Goal: Information Seeking & Learning: Learn about a topic

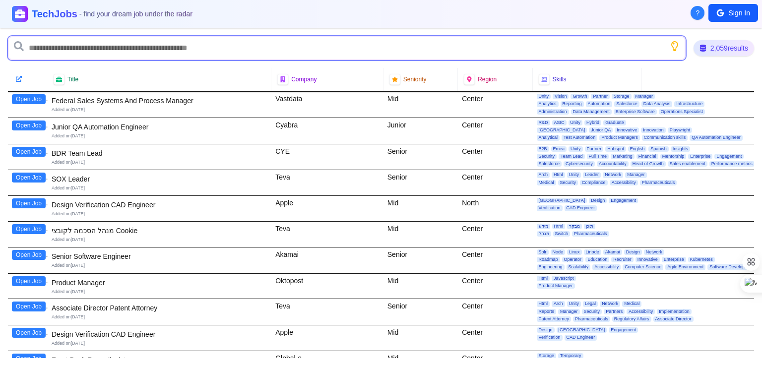
click at [95, 45] on input "text" at bounding box center [347, 48] width 678 height 24
type input "****"
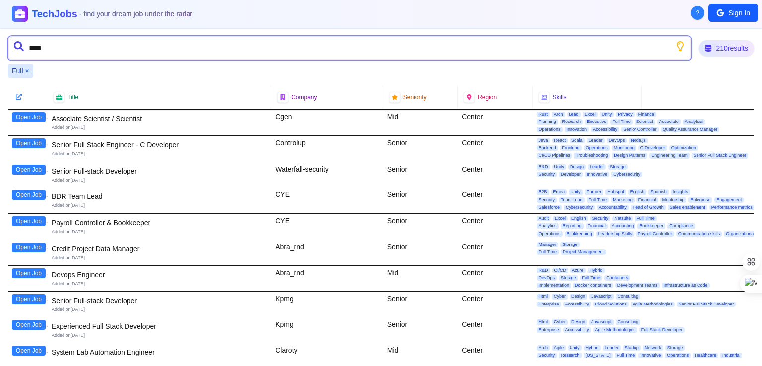
type input "*****"
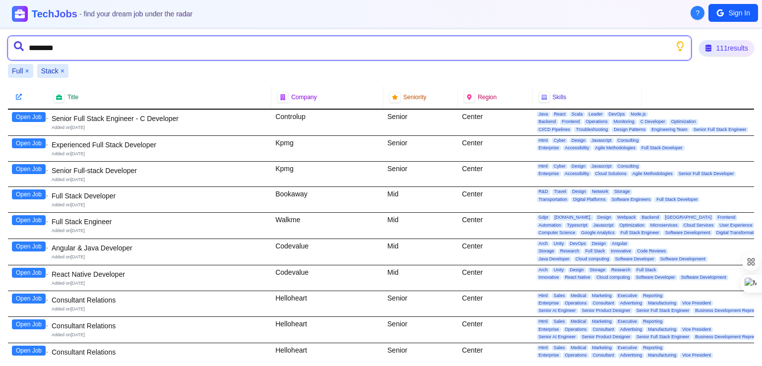
type input "*********"
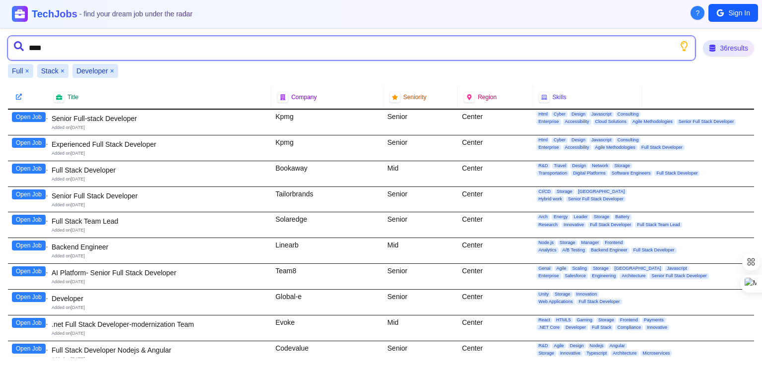
type input "*****"
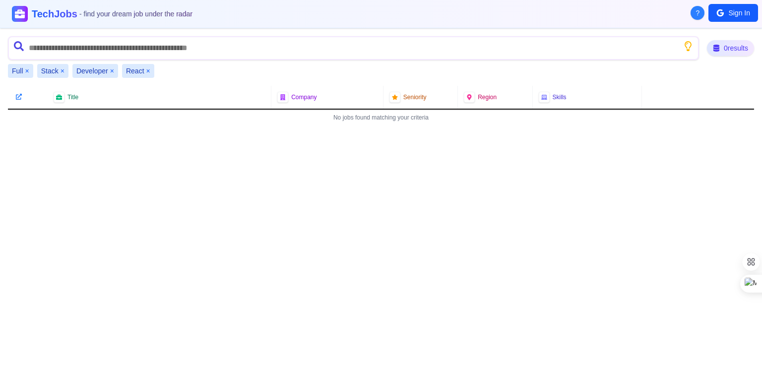
click at [149, 72] on button "×" at bounding box center [148, 71] width 4 height 10
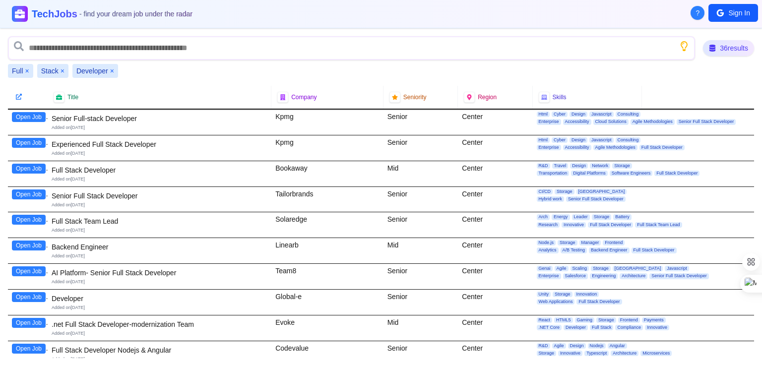
drag, startPoint x: 41, startPoint y: 118, endPoint x: 36, endPoint y: 116, distance: 5.3
click at [36, 116] on button "Open Job" at bounding box center [29, 117] width 34 height 10
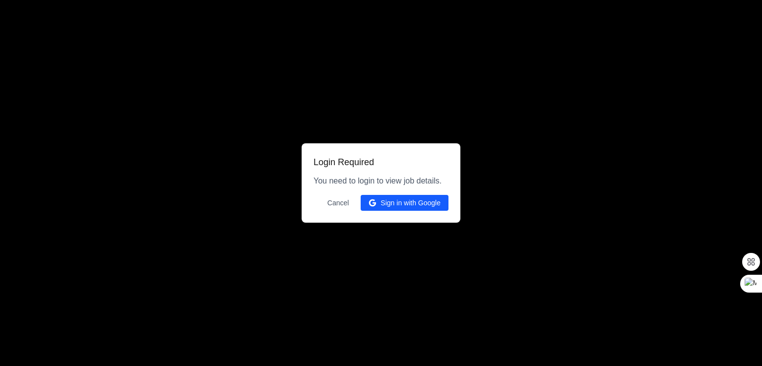
click at [381, 205] on button "Sign in with Google" at bounding box center [405, 203] width 88 height 16
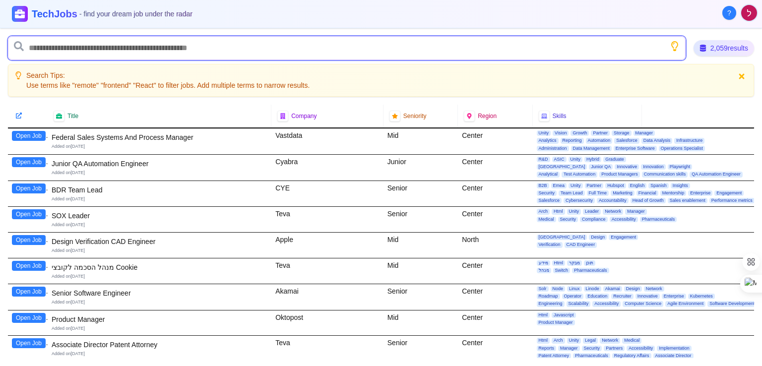
click at [109, 58] on input "text" at bounding box center [347, 48] width 678 height 24
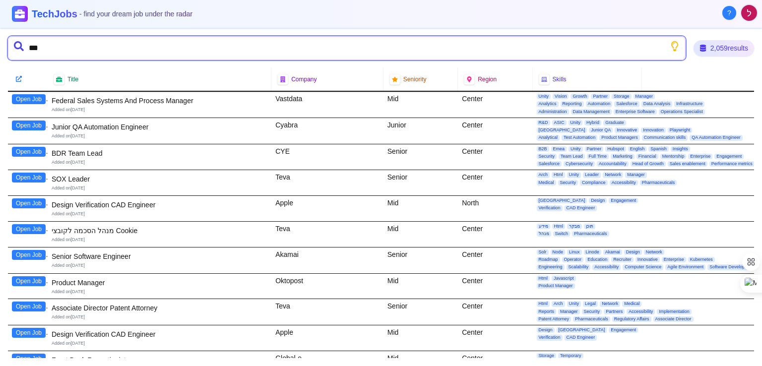
type input "****"
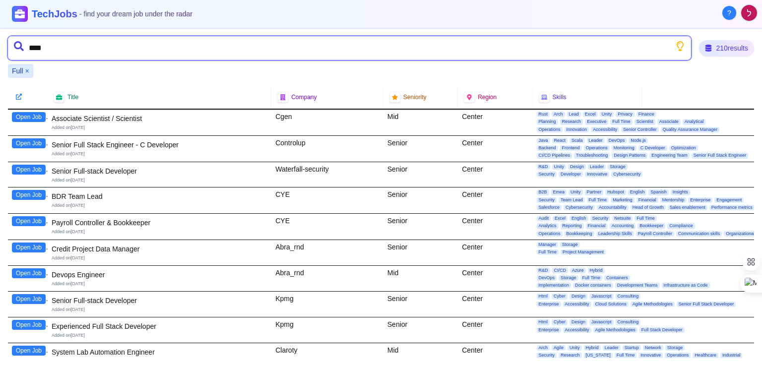
type input "*****"
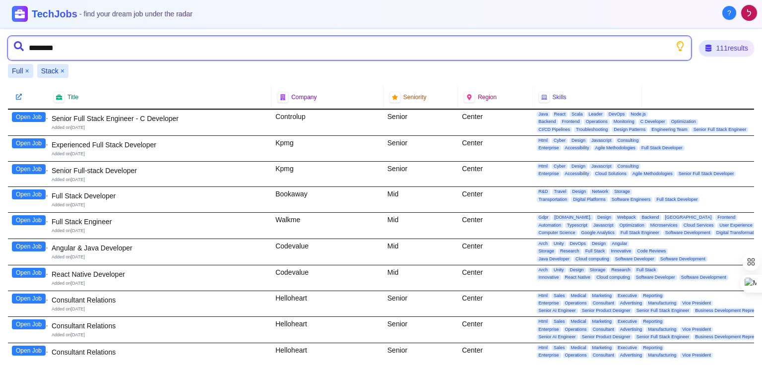
type input "*********"
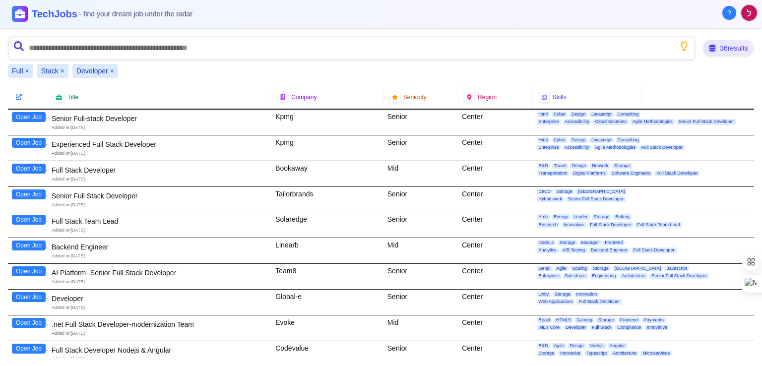
click at [35, 116] on button "Open Job" at bounding box center [29, 117] width 34 height 10
click at [31, 138] on button "Open Job" at bounding box center [29, 143] width 34 height 10
click at [37, 170] on button "Open Job" at bounding box center [29, 169] width 34 height 10
click at [39, 192] on button "Open Job" at bounding box center [29, 195] width 34 height 10
click at [29, 215] on button "Open Job" at bounding box center [29, 220] width 34 height 10
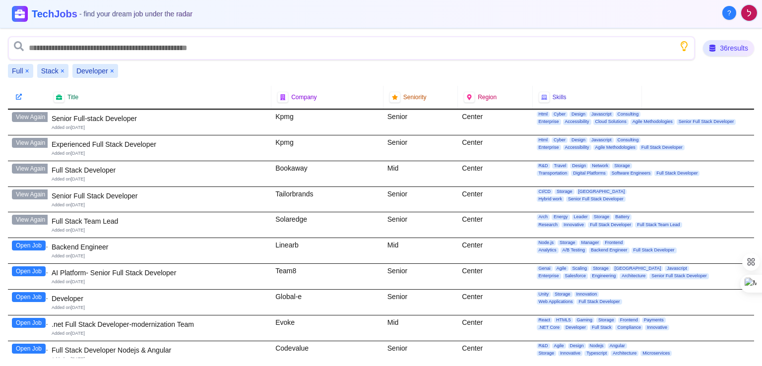
click at [34, 246] on button "Open Job" at bounding box center [29, 246] width 34 height 10
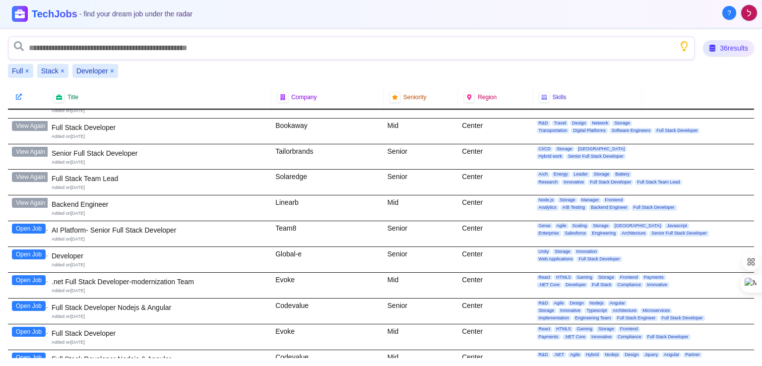
click at [31, 253] on button "Open Job" at bounding box center [29, 255] width 34 height 10
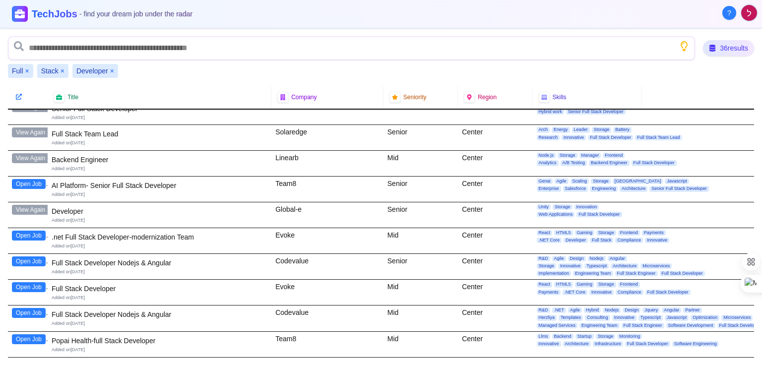
scroll to position [89, 0]
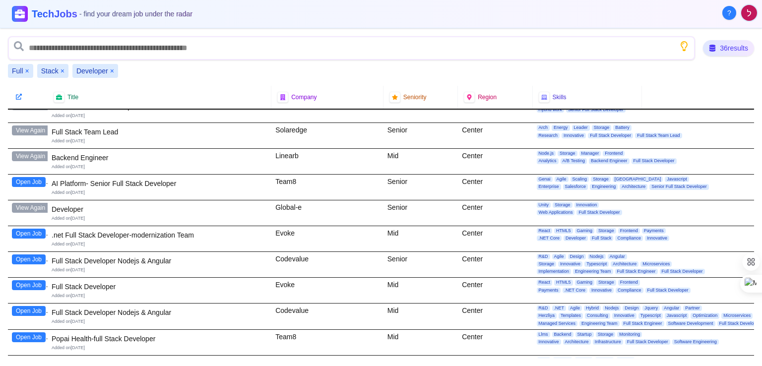
click at [37, 260] on button "Open Job" at bounding box center [29, 260] width 34 height 10
click at [20, 283] on button "Open Job" at bounding box center [29, 285] width 34 height 10
click at [30, 312] on button "Open Job" at bounding box center [29, 311] width 34 height 10
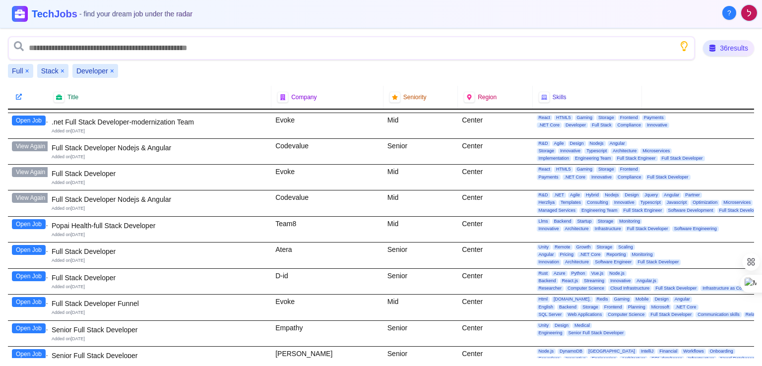
scroll to position [202, 0]
click at [240, 202] on div "Full Stack Developer Nodejs & Angular" at bounding box center [160, 200] width 216 height 10
click at [38, 248] on button "Open Job" at bounding box center [29, 250] width 34 height 10
click at [35, 273] on button "Open Job" at bounding box center [29, 276] width 34 height 10
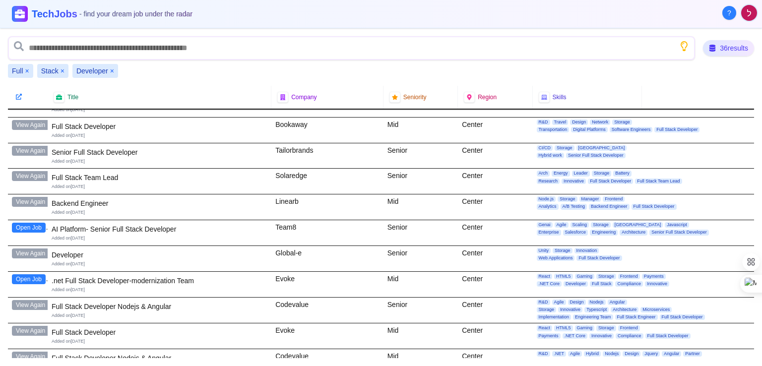
scroll to position [0, 0]
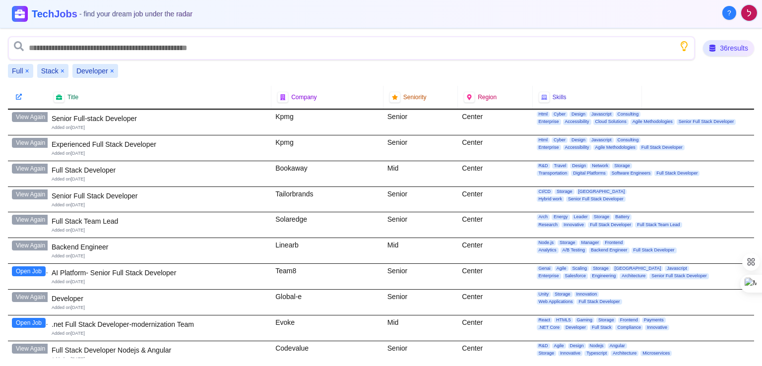
click at [108, 69] on div "Developer ×" at bounding box center [95, 71] width 46 height 14
click at [31, 70] on div "Full ×" at bounding box center [20, 71] width 25 height 14
click at [26, 70] on button "×" at bounding box center [27, 71] width 4 height 10
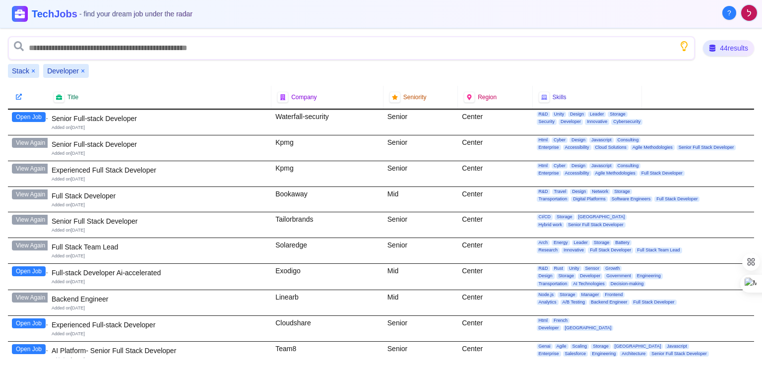
click at [36, 70] on div "Stack ×" at bounding box center [23, 71] width 31 height 14
click at [33, 71] on button "×" at bounding box center [33, 71] width 4 height 10
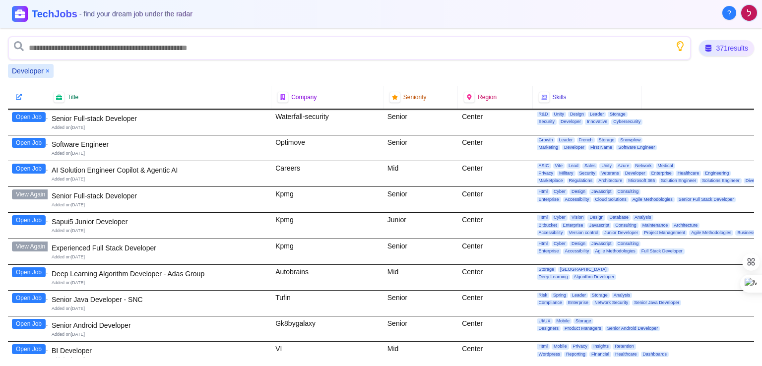
click at [50, 69] on div "Developer ×" at bounding box center [31, 71] width 46 height 14
click at [47, 70] on button "×" at bounding box center [48, 71] width 4 height 10
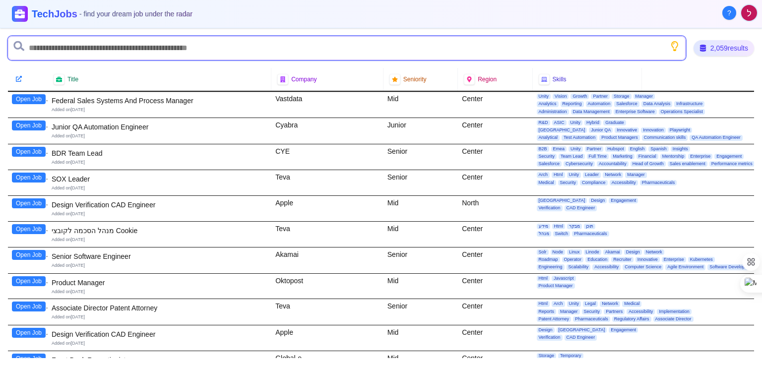
click at [51, 47] on input "text" at bounding box center [347, 48] width 678 height 24
type input "*****"
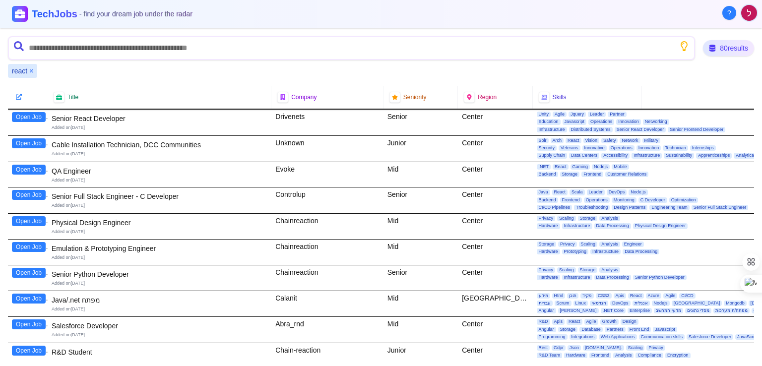
click at [36, 118] on button "Open Job" at bounding box center [29, 117] width 34 height 10
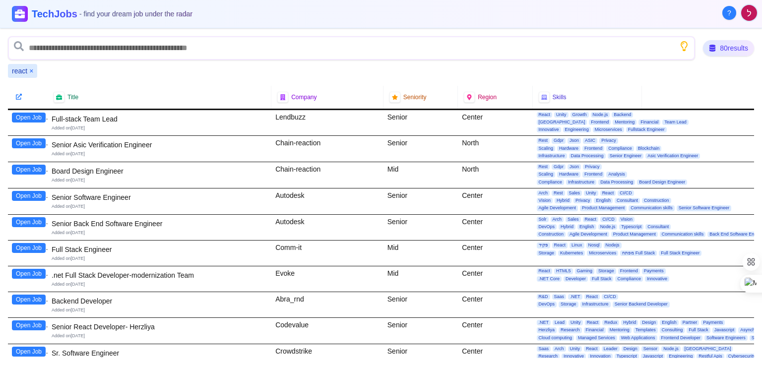
scroll to position [389, 0]
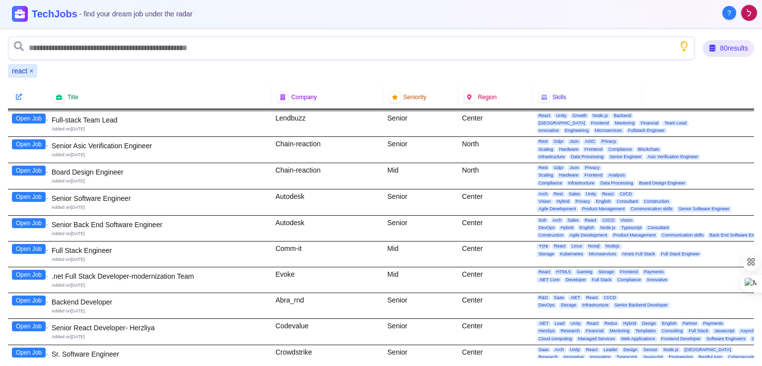
click at [18, 245] on button "Open Job" at bounding box center [29, 249] width 34 height 10
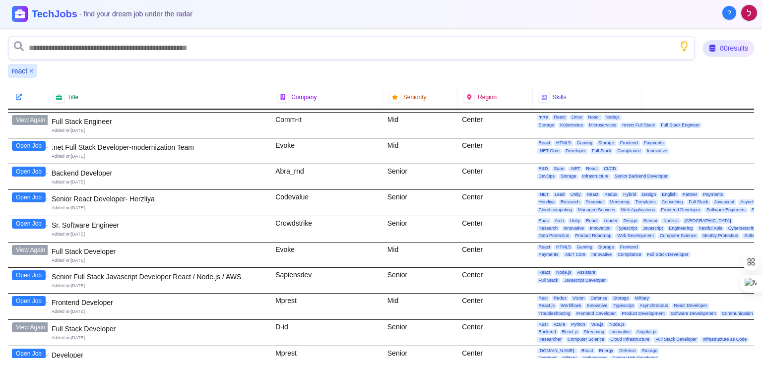
scroll to position [520, 0]
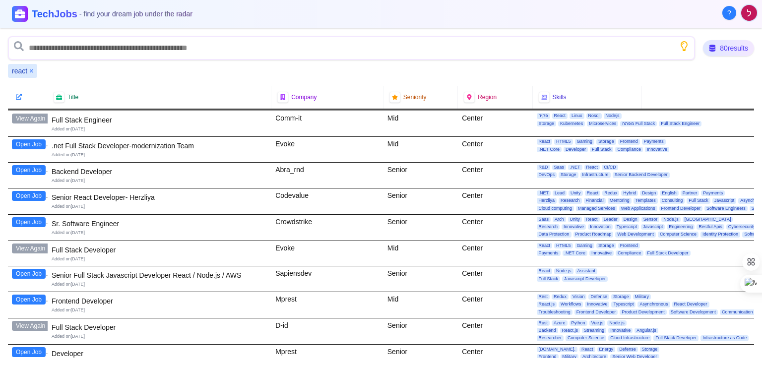
click at [31, 295] on button "Open Job" at bounding box center [29, 300] width 34 height 10
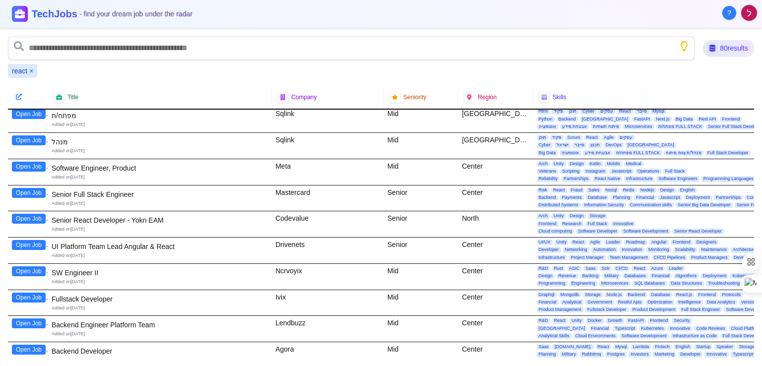
scroll to position [1362, 0]
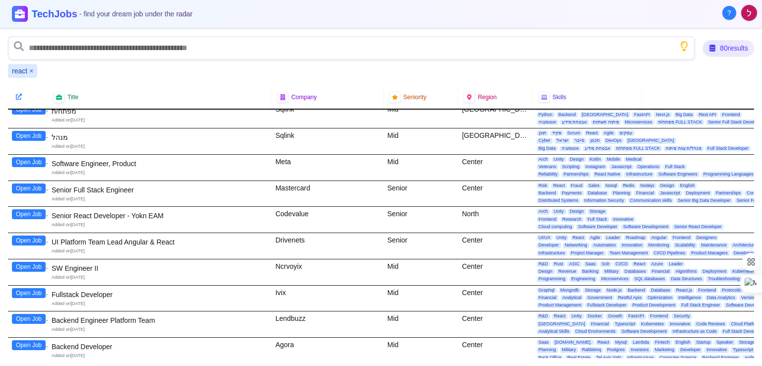
click at [34, 288] on button "Open Job" at bounding box center [29, 293] width 34 height 10
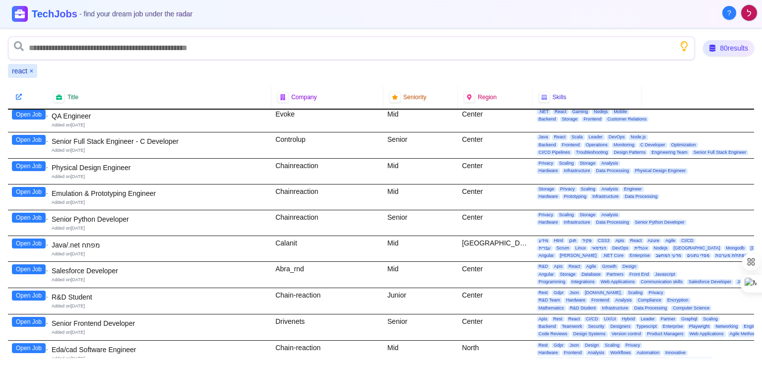
scroll to position [0, 0]
